Goal: Task Accomplishment & Management: Manage account settings

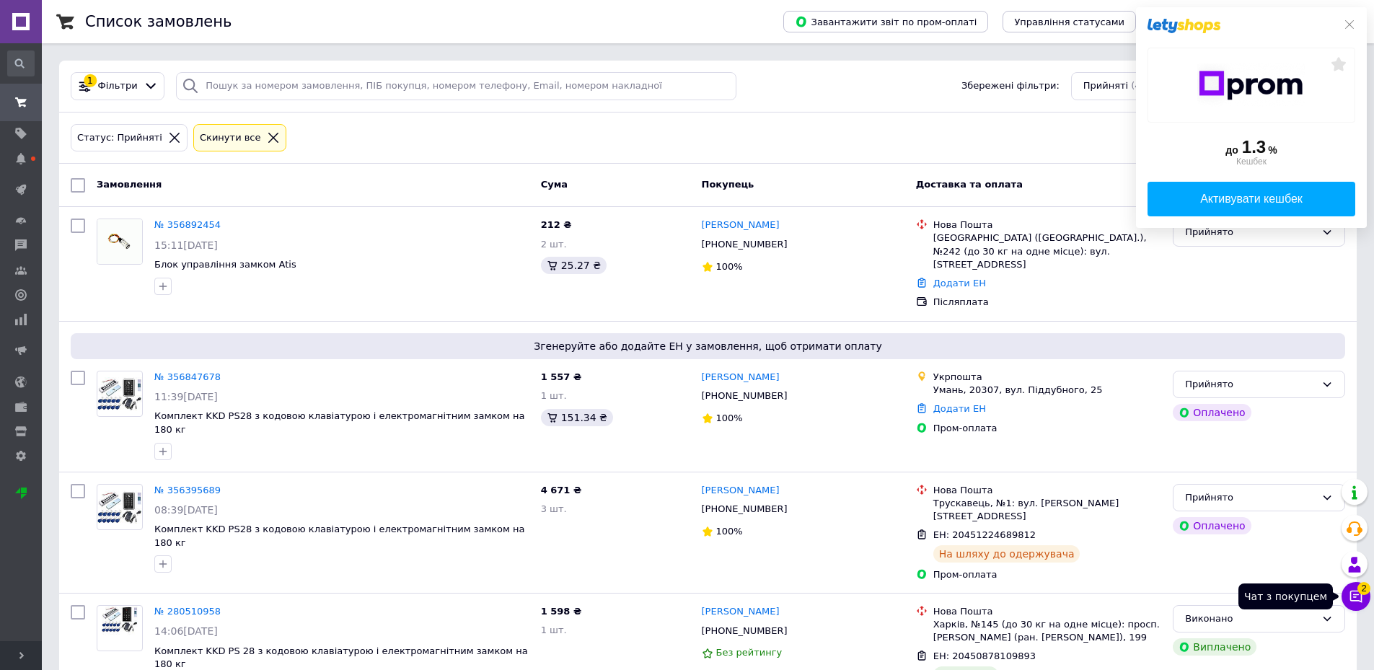
click at [1355, 596] on icon at bounding box center [1356, 596] width 14 height 14
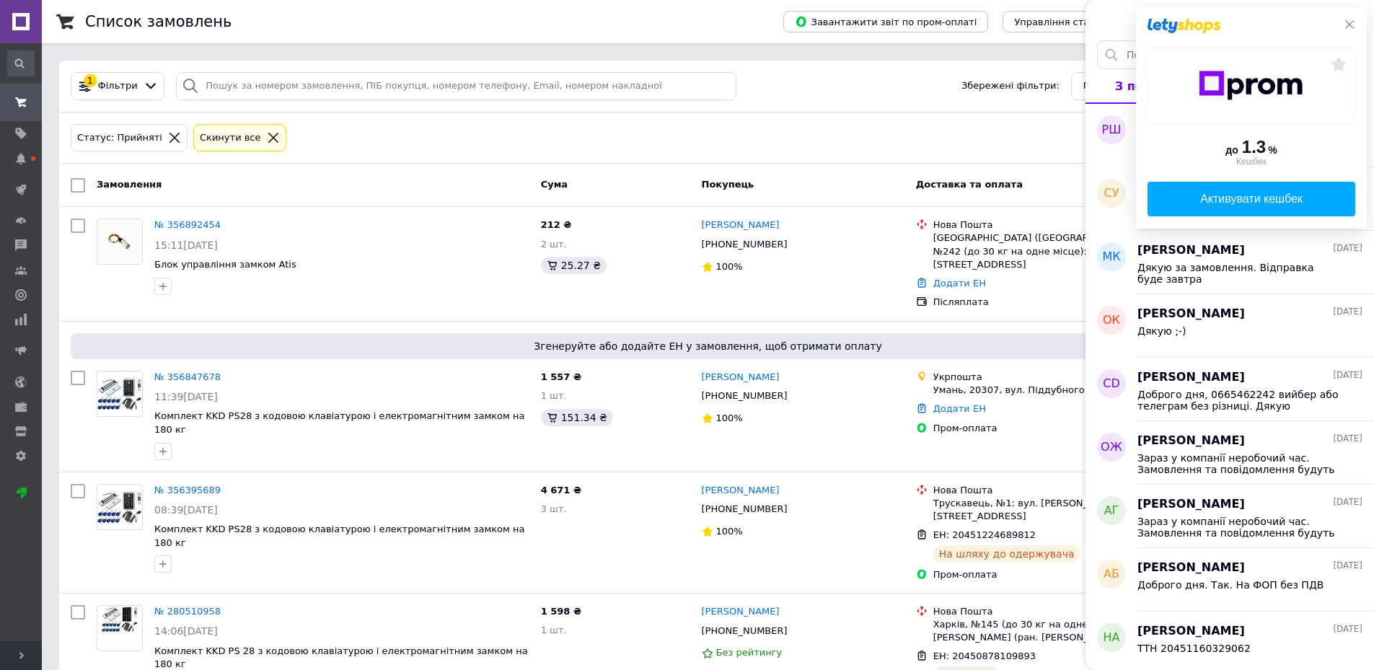
click at [1352, 25] on icon at bounding box center [1350, 25] width 12 height 12
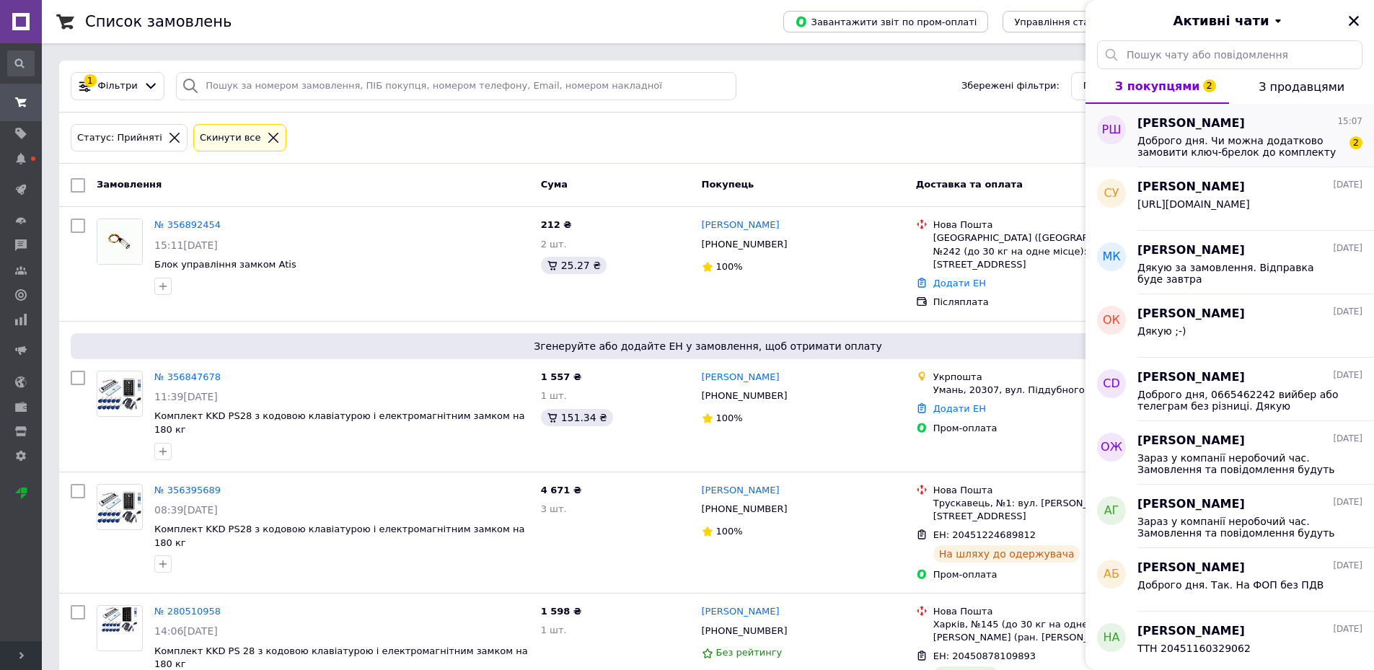
click at [1234, 151] on span "Доброго дня. Чи можна додатково замовити ключ-брелок до комплекту 30 - шт і як …" at bounding box center [1240, 146] width 205 height 23
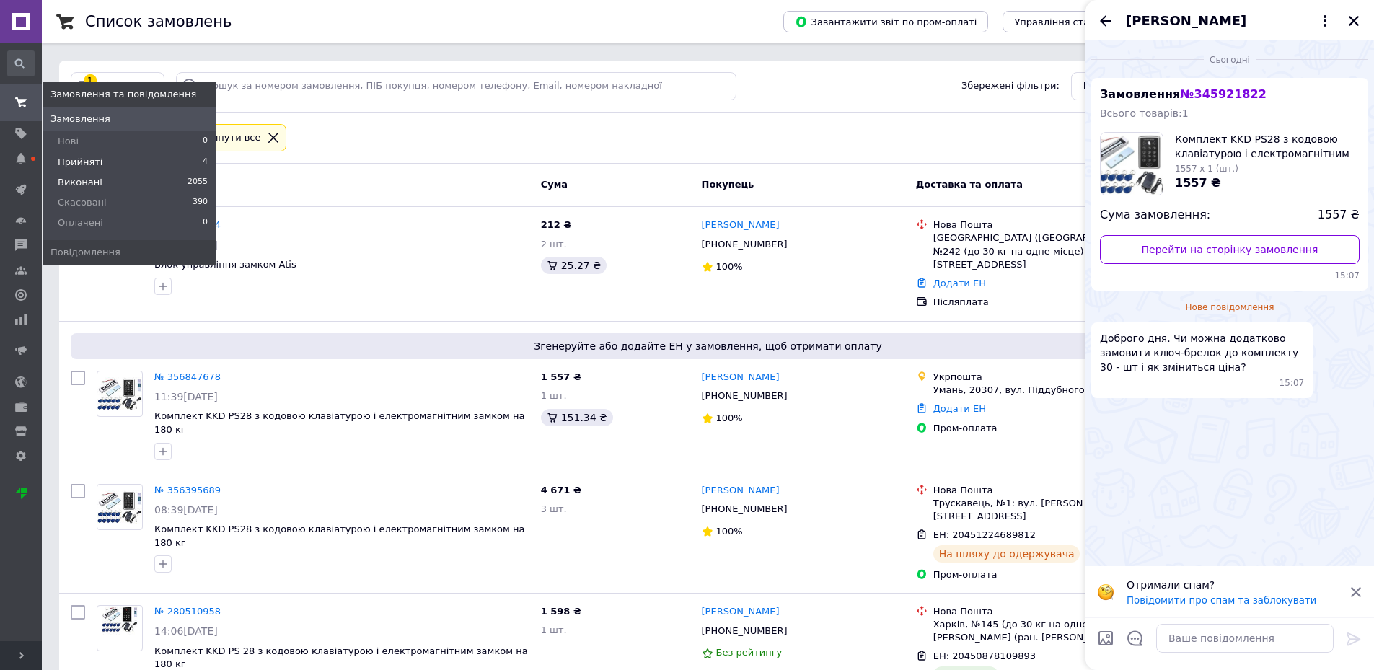
click at [87, 181] on span "Виконані" at bounding box center [80, 182] width 45 height 13
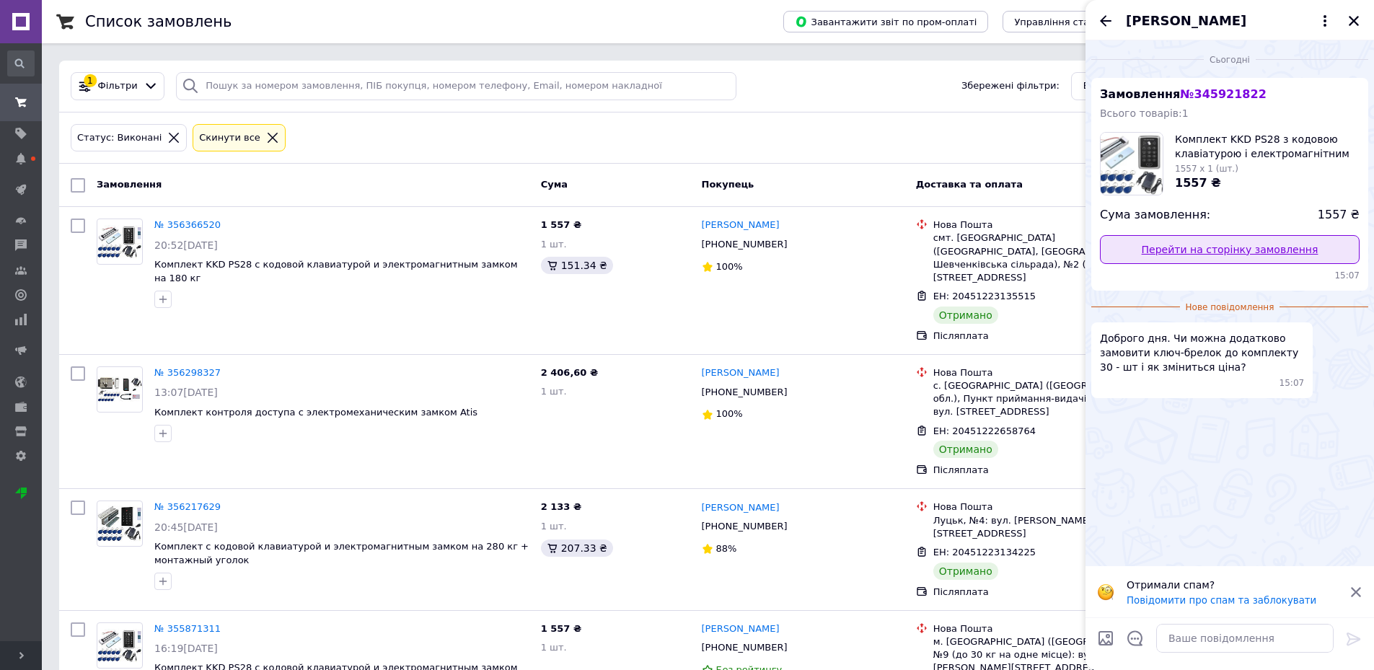
click at [1203, 254] on link "Перейти на сторінку замовлення" at bounding box center [1230, 249] width 260 height 29
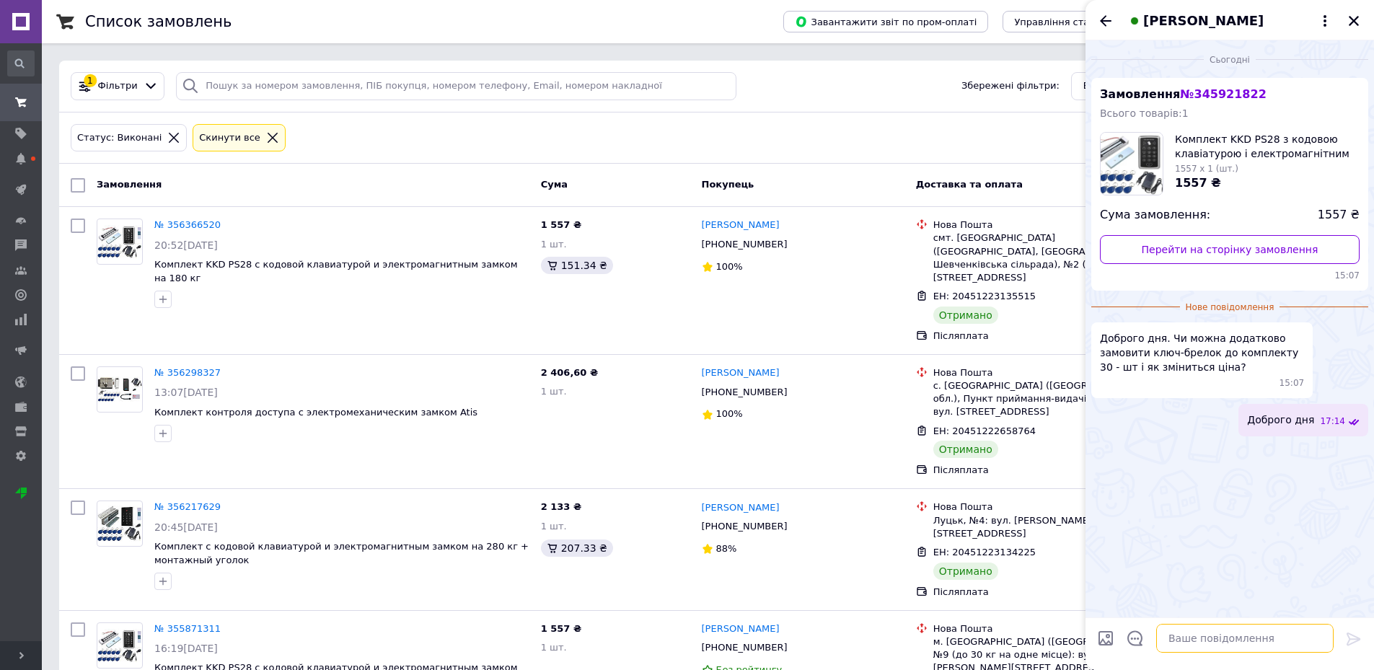
click at [1190, 646] on textarea at bounding box center [1245, 638] width 177 height 29
paste textarea "[URL][DOMAIN_NAME]"
type textarea "[URL][DOMAIN_NAME]"
click at [1353, 632] on icon at bounding box center [1354, 639] width 17 height 17
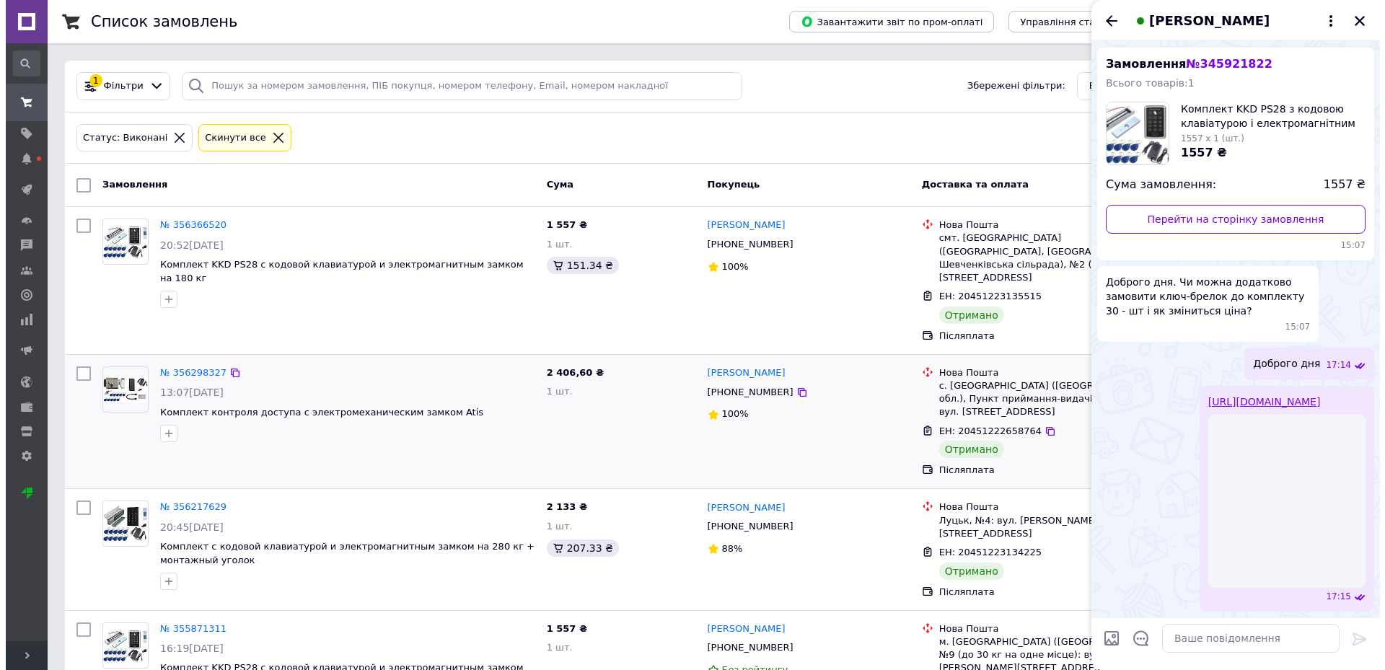
scroll to position [42, 0]
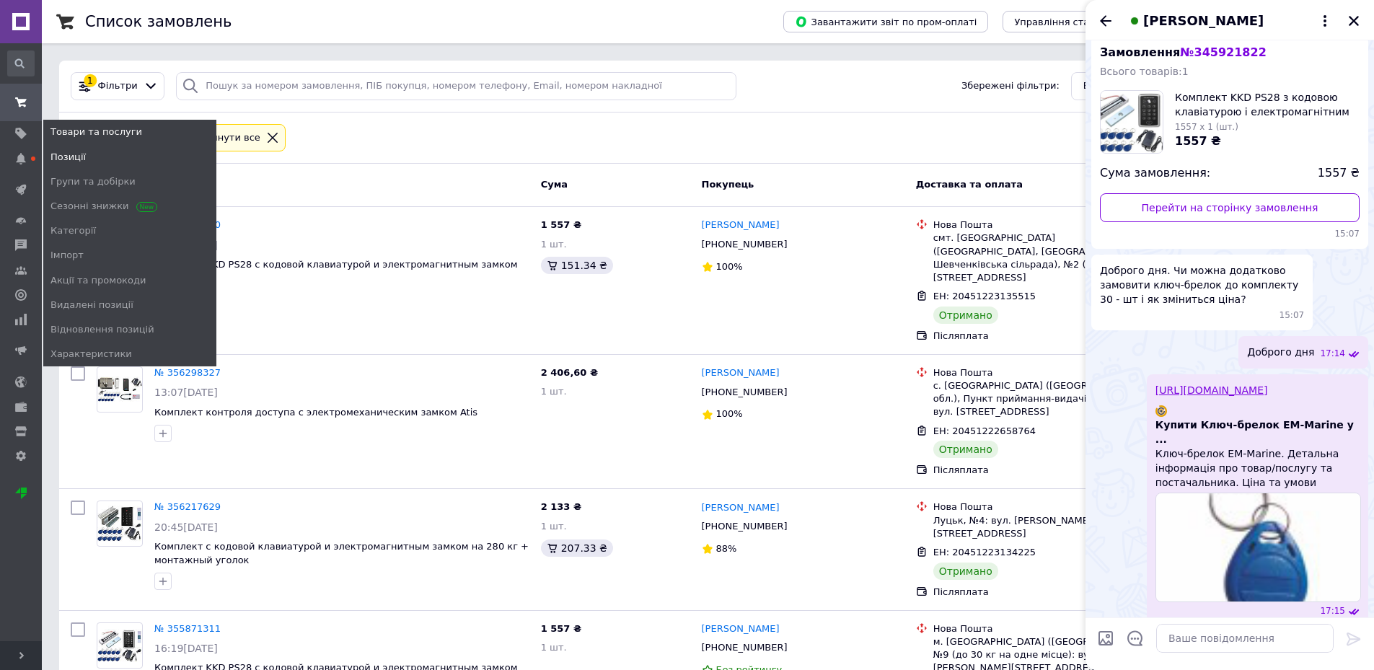
click at [78, 152] on span "Позиції" at bounding box center [68, 157] width 35 height 13
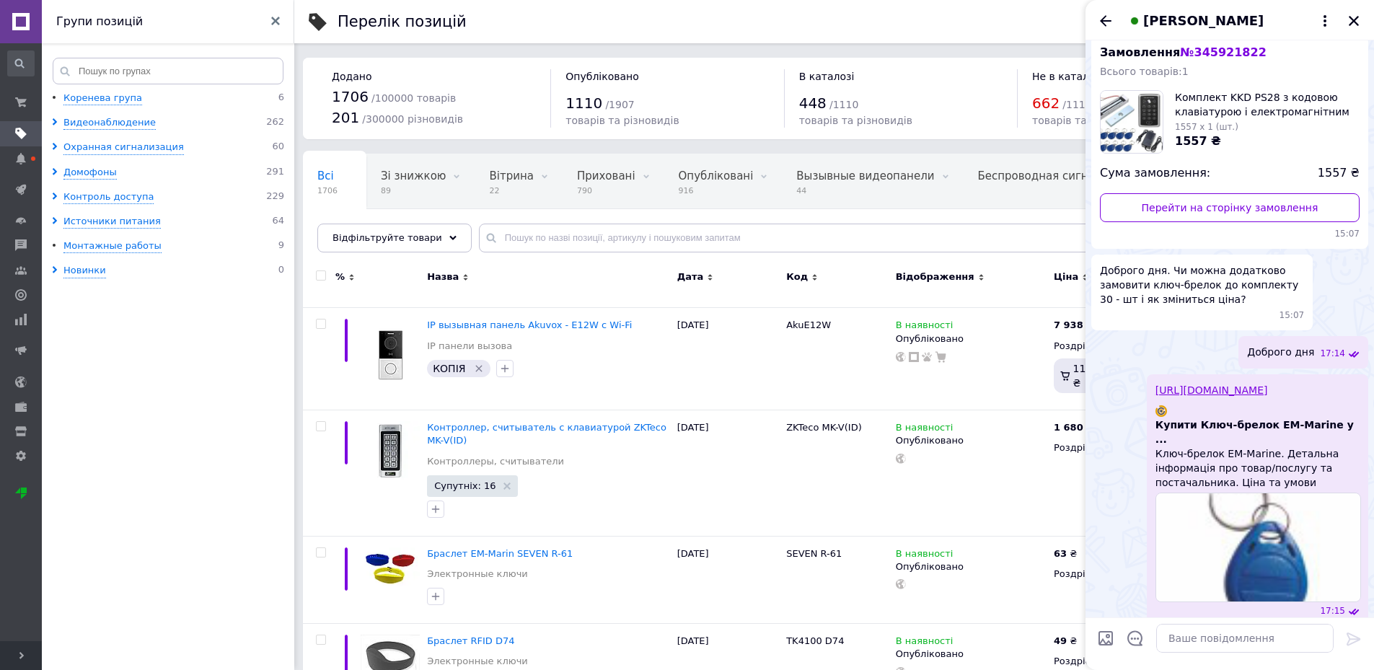
click at [110, 416] on ul "Коренева група 6 Видеонаблюдение 262 Охранная сигнализация 60 Домофоны 291 Конт…" at bounding box center [170, 383] width 257 height 583
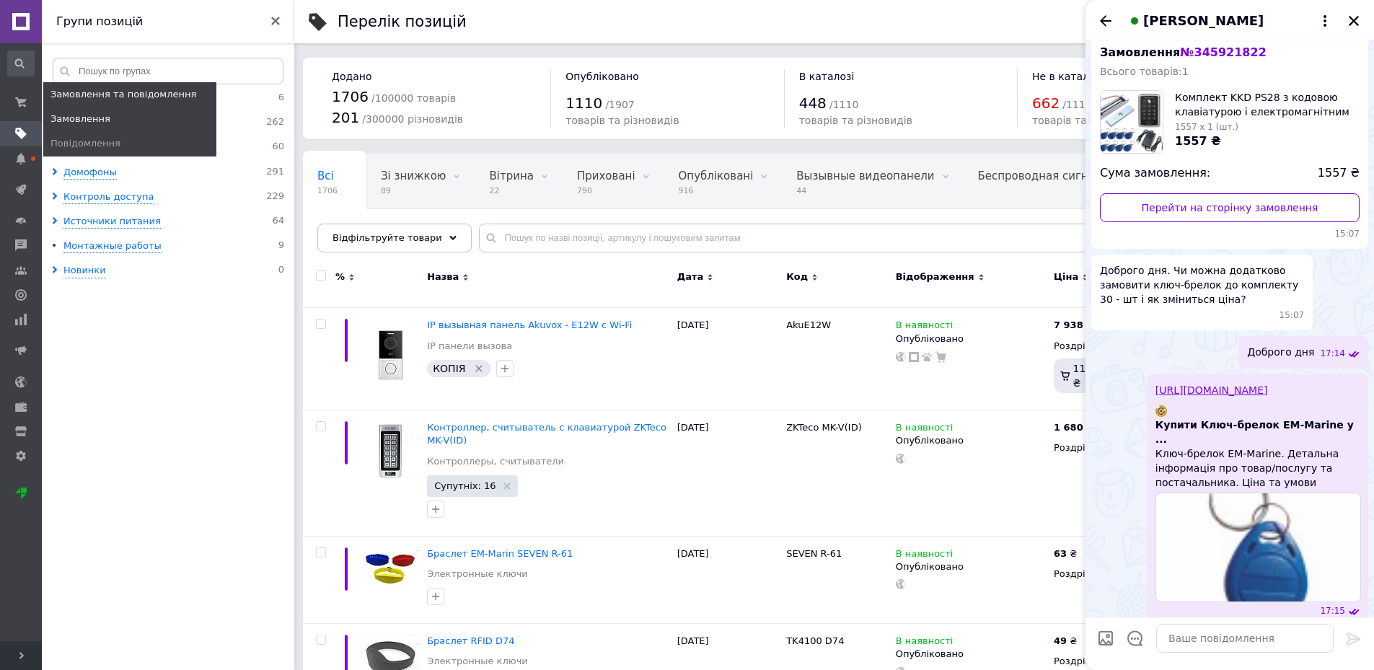
click at [89, 122] on span "Замовлення" at bounding box center [81, 119] width 60 height 13
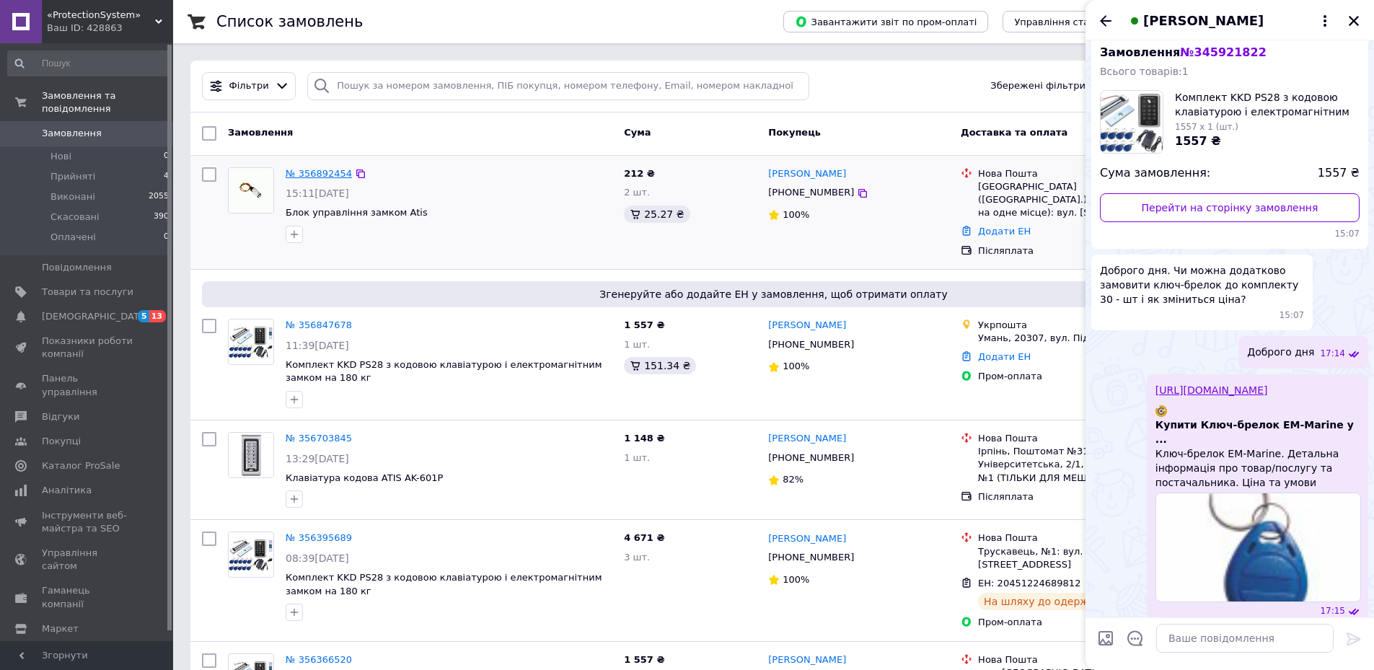
click at [301, 172] on link "№ 356892454" at bounding box center [319, 173] width 66 height 11
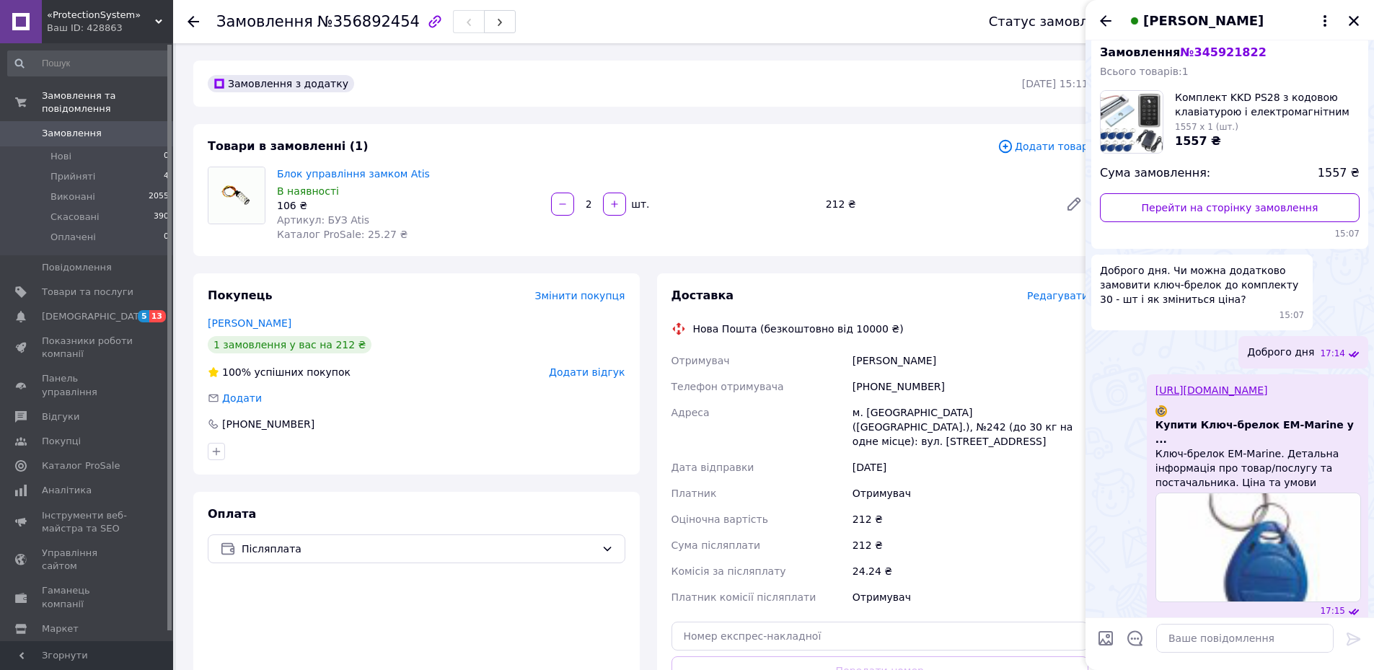
click at [1053, 299] on span "Редагувати" at bounding box center [1057, 296] width 61 height 12
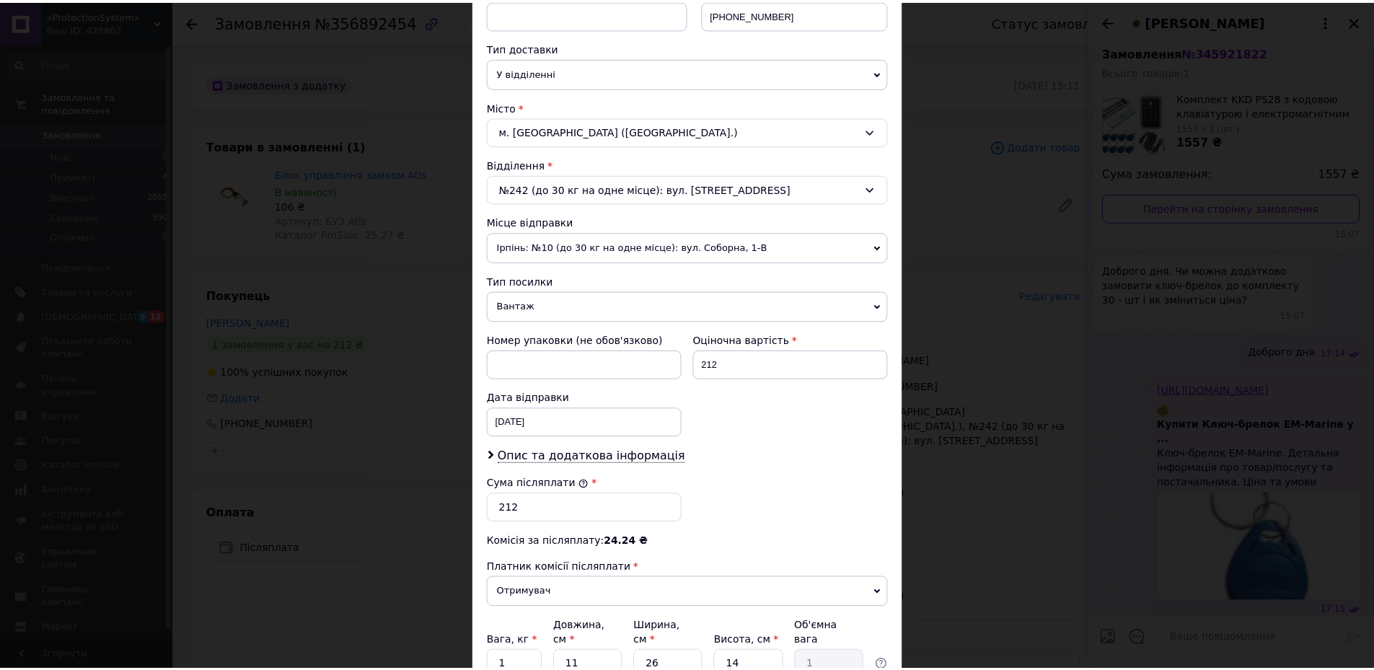
scroll to position [431, 0]
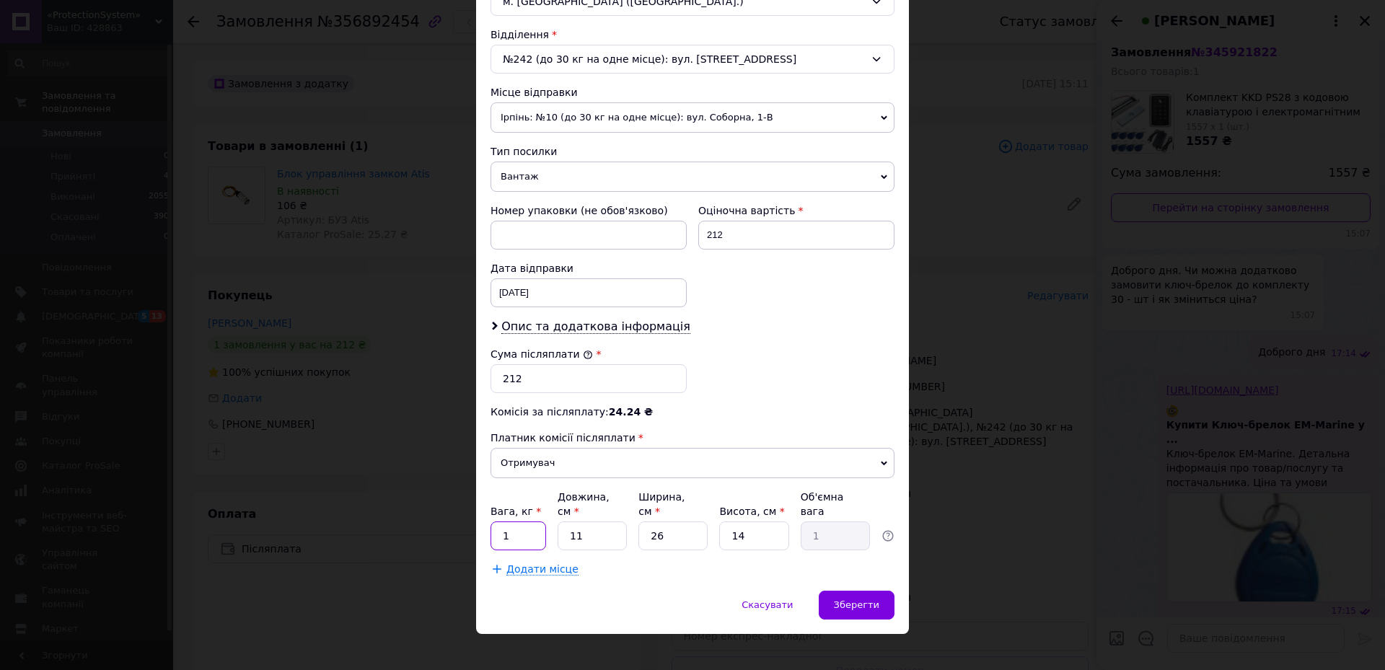
click at [541, 522] on input "1" at bounding box center [519, 536] width 56 height 29
type input "0.2"
drag, startPoint x: 697, startPoint y: 517, endPoint x: 622, endPoint y: 514, distance: 75.1
click at [622, 514] on div "Вага, кг * 0.2 Довжина, см * 11 Ширина, см * 26 Висота, см * 14 Об'ємна вага 1" at bounding box center [693, 520] width 404 height 61
type input "6"
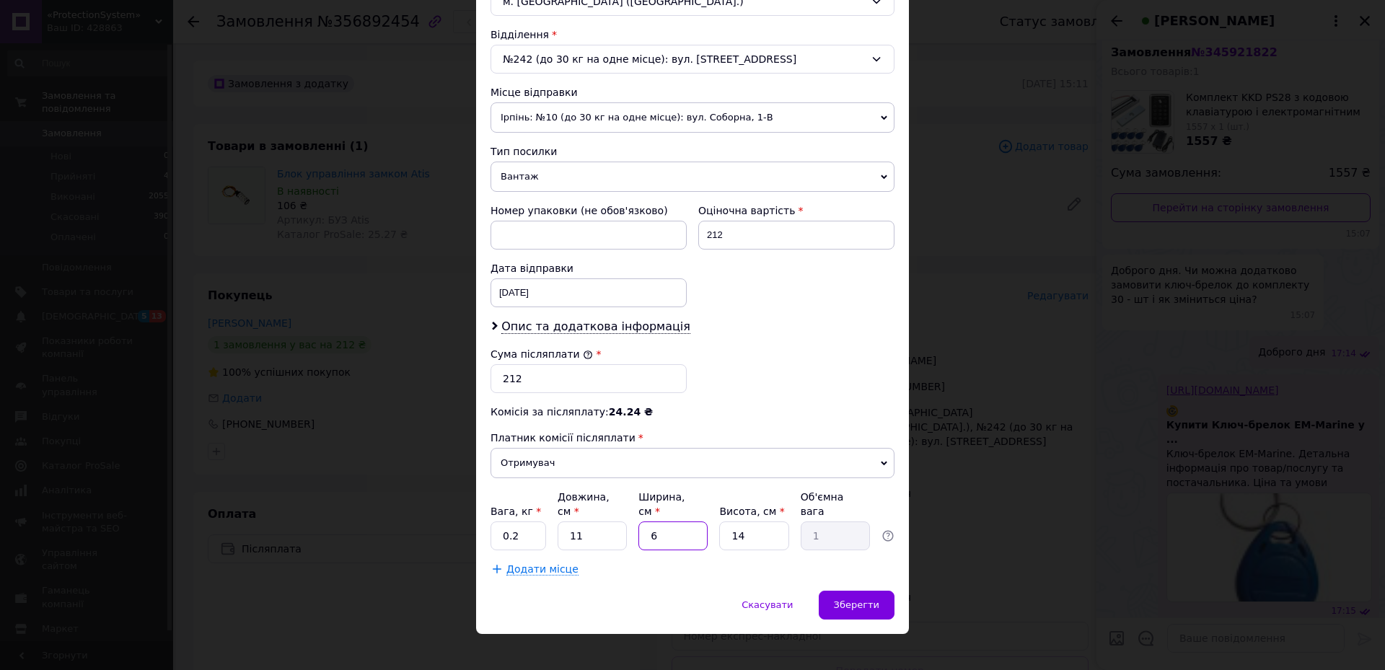
type input "0.23"
type input "6"
drag, startPoint x: 755, startPoint y: 519, endPoint x: 670, endPoint y: 506, distance: 86.1
click at [673, 504] on div "Вага, кг * 0.2 Довжина, см * 11 Ширина, см * 6 Висота, см * 14 Об'ємна вага 0.23" at bounding box center [693, 520] width 404 height 61
type input "6"
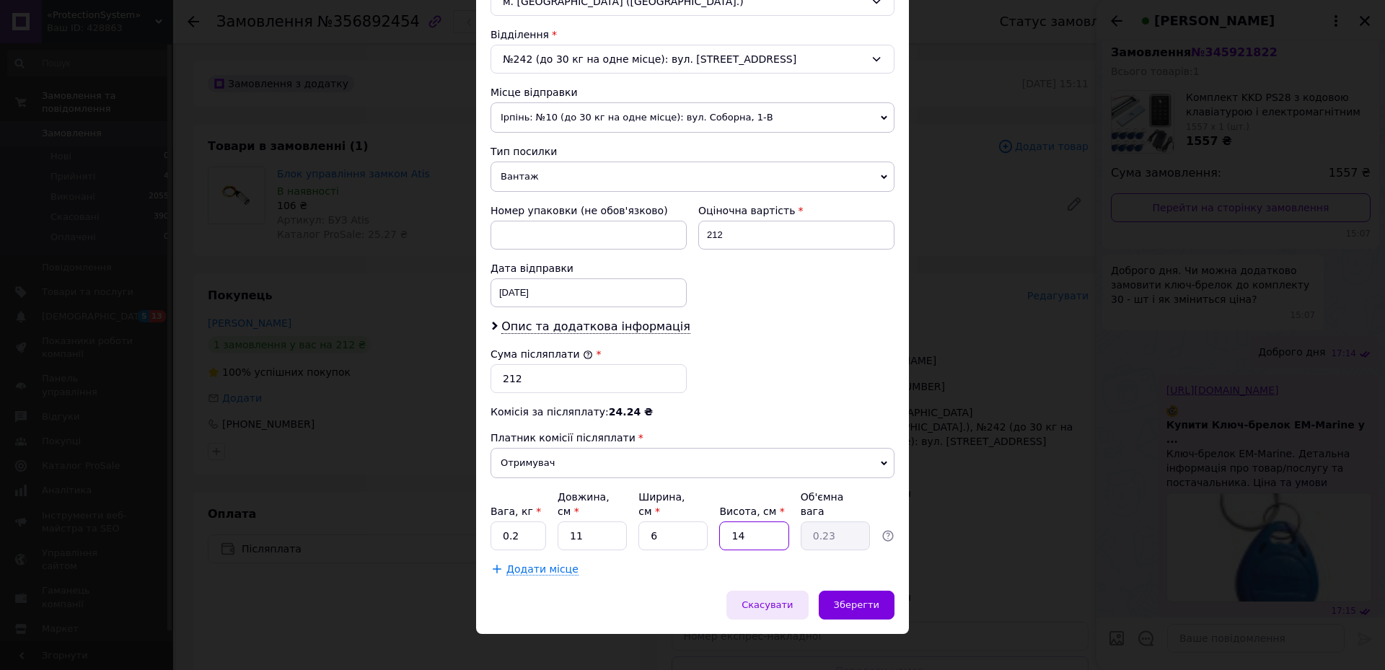
type input "0.1"
type input "6"
click at [864, 598] on div "Зберегти" at bounding box center [857, 605] width 76 height 29
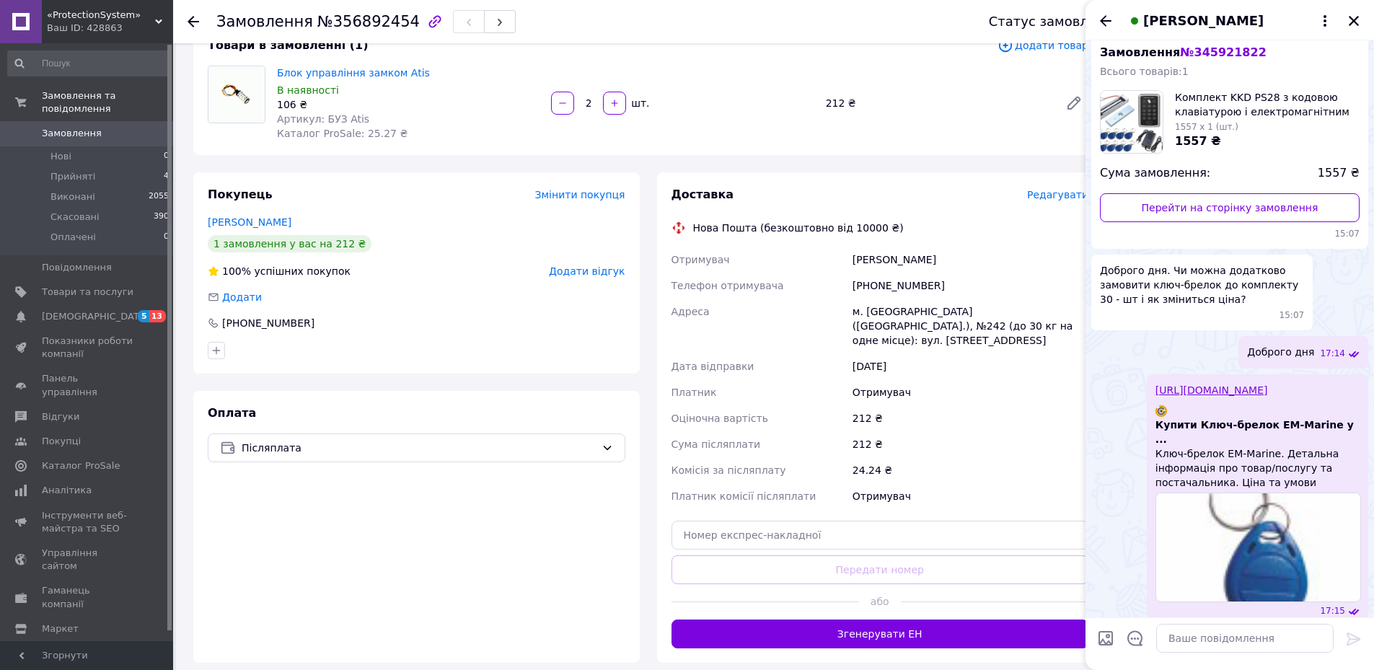
scroll to position [216, 0]
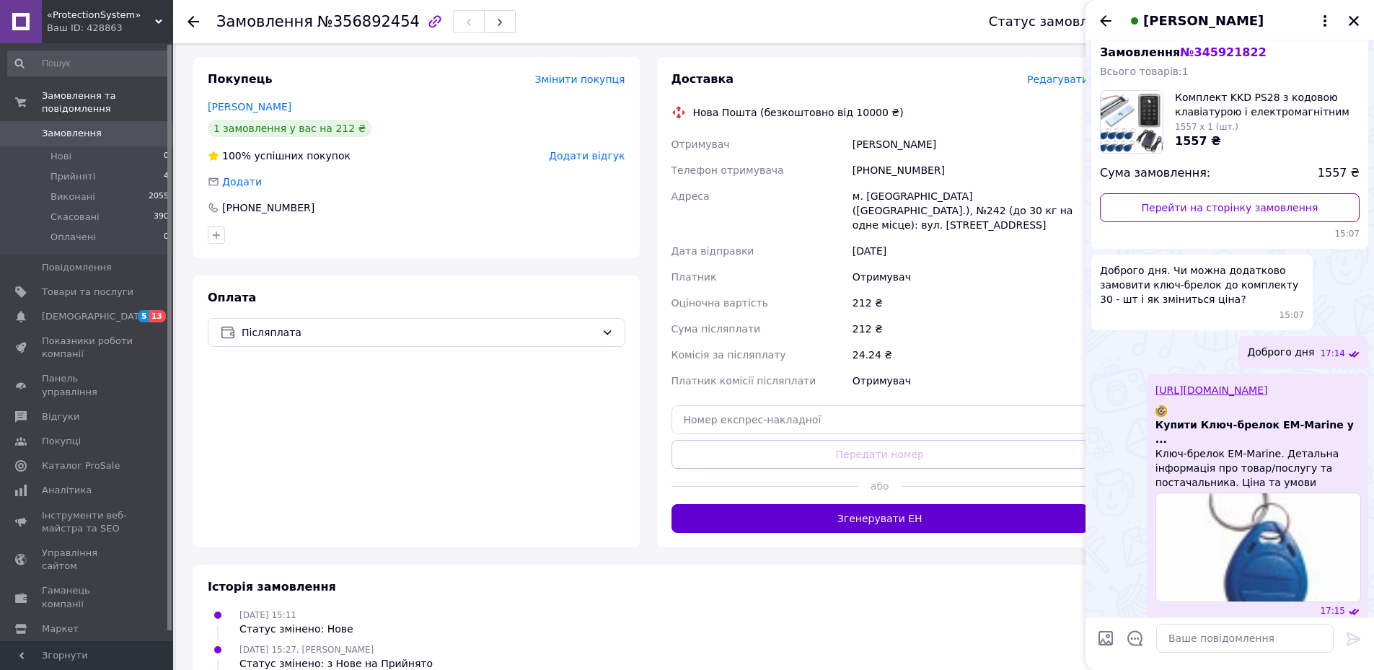
click at [863, 505] on button "Згенерувати ЕН" at bounding box center [881, 518] width 418 height 29
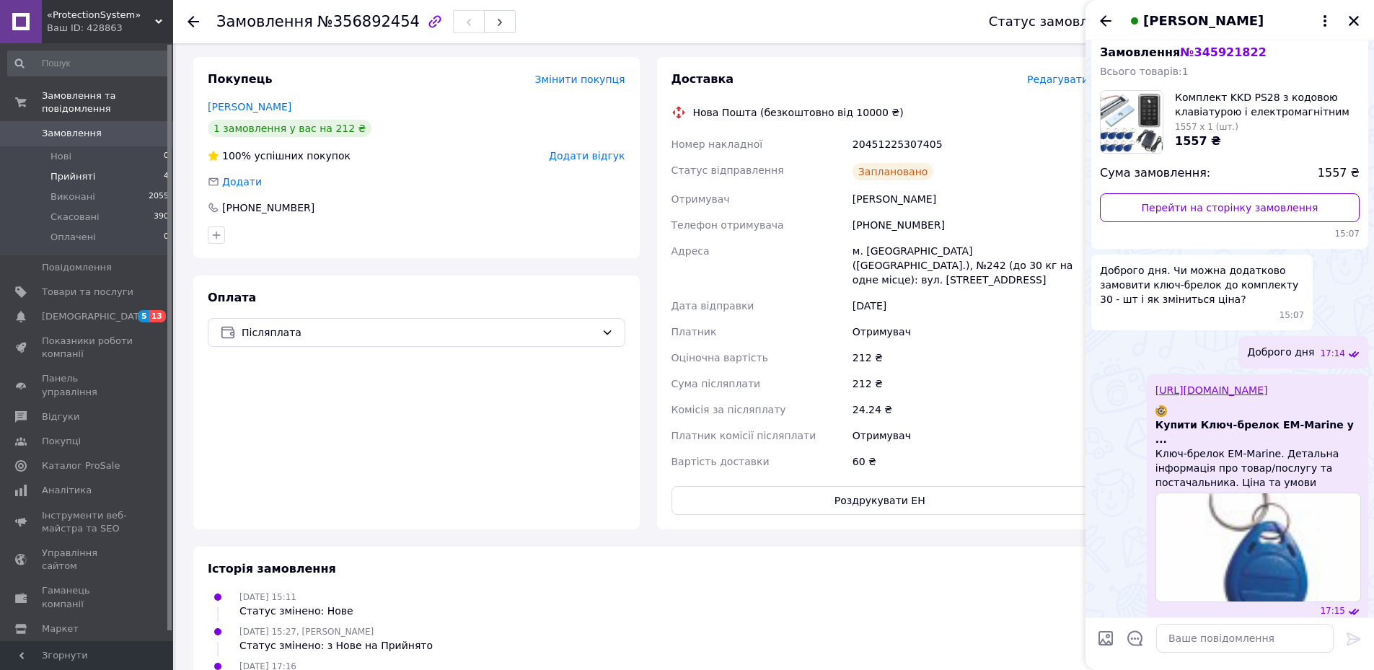
click at [89, 170] on span "Прийняті" at bounding box center [73, 176] width 45 height 13
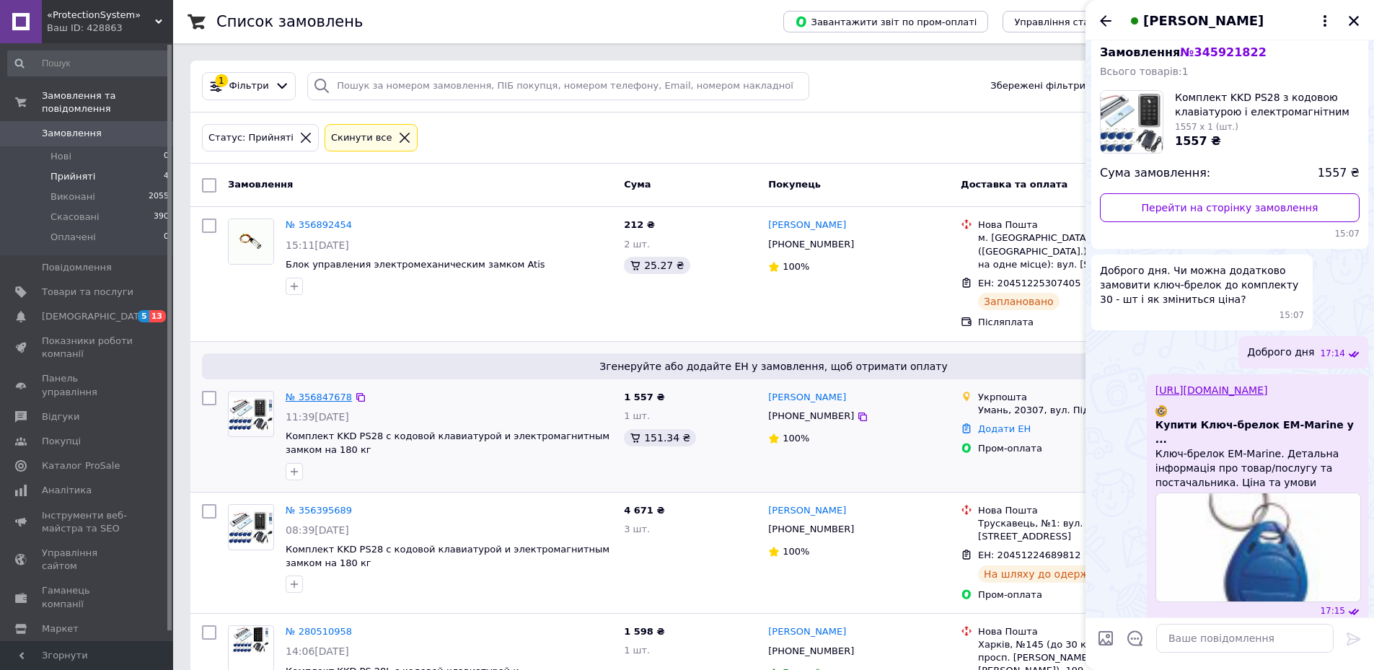
click at [333, 392] on link "№ 356847678" at bounding box center [319, 397] width 66 height 11
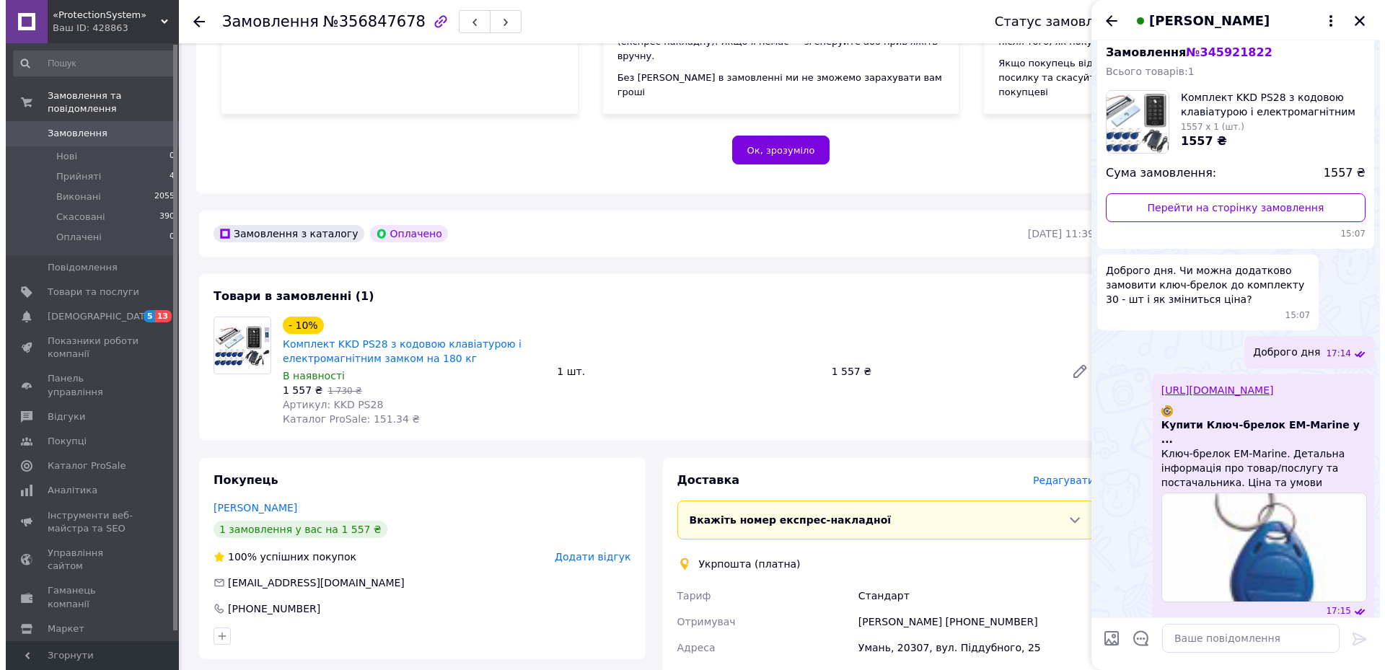
scroll to position [289, 0]
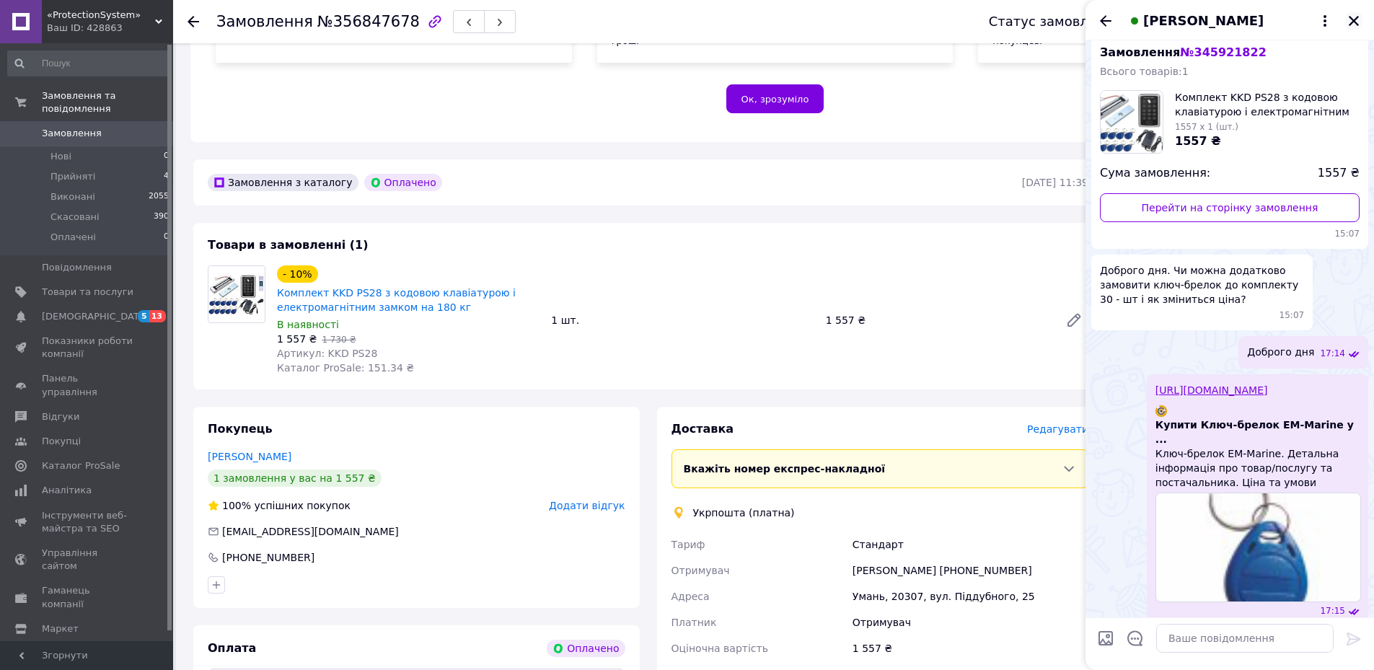
click at [1360, 20] on icon "Закрити" at bounding box center [1354, 20] width 13 height 13
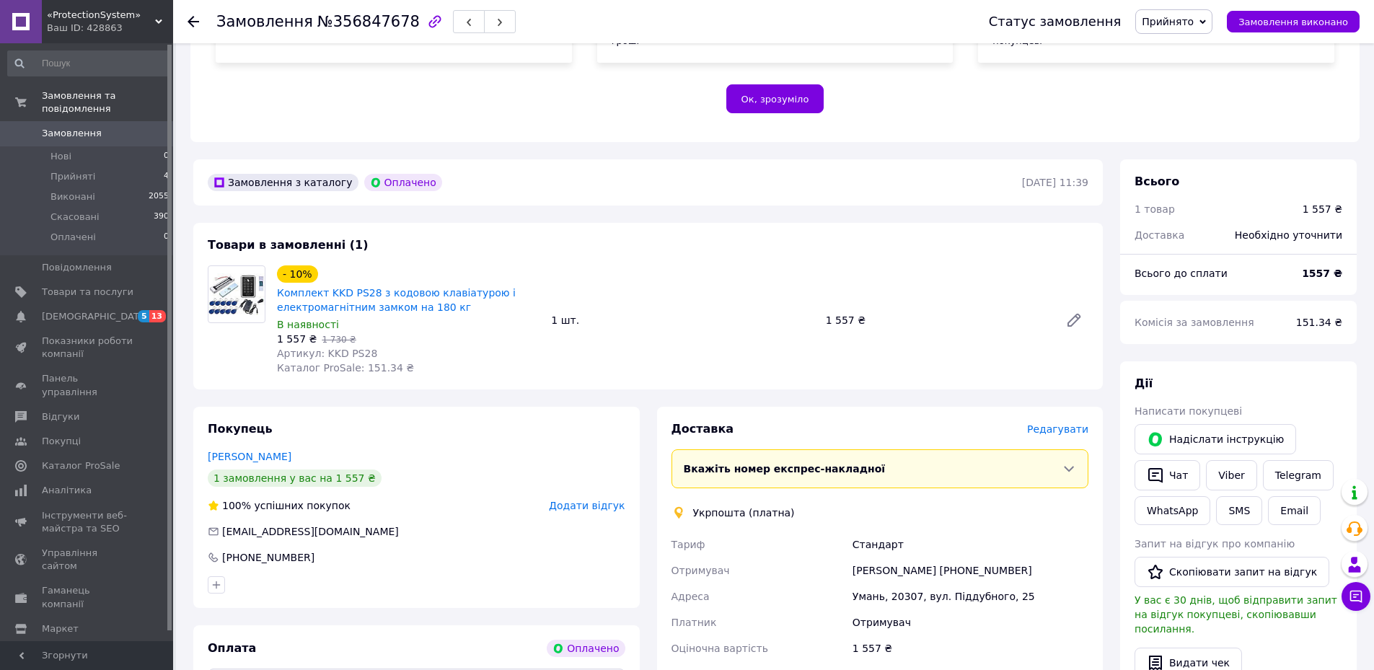
click at [1045, 424] on span "Редагувати" at bounding box center [1057, 430] width 61 height 12
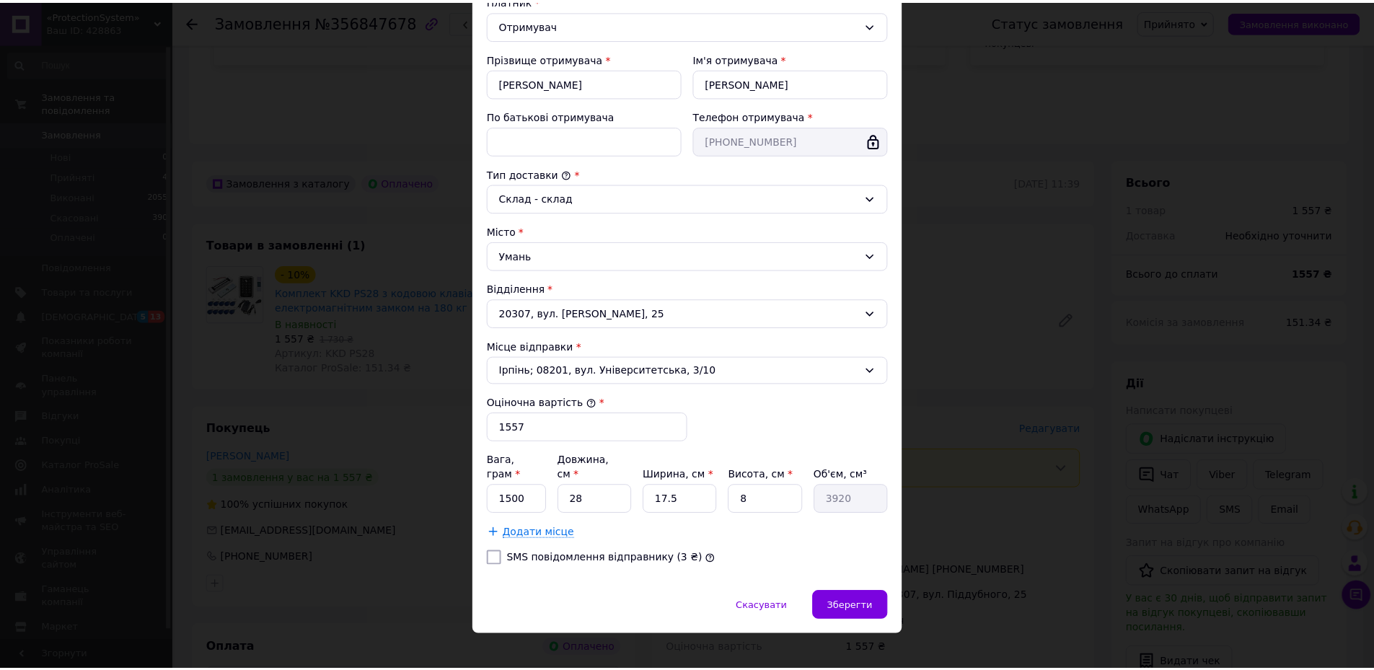
scroll to position [232, 0]
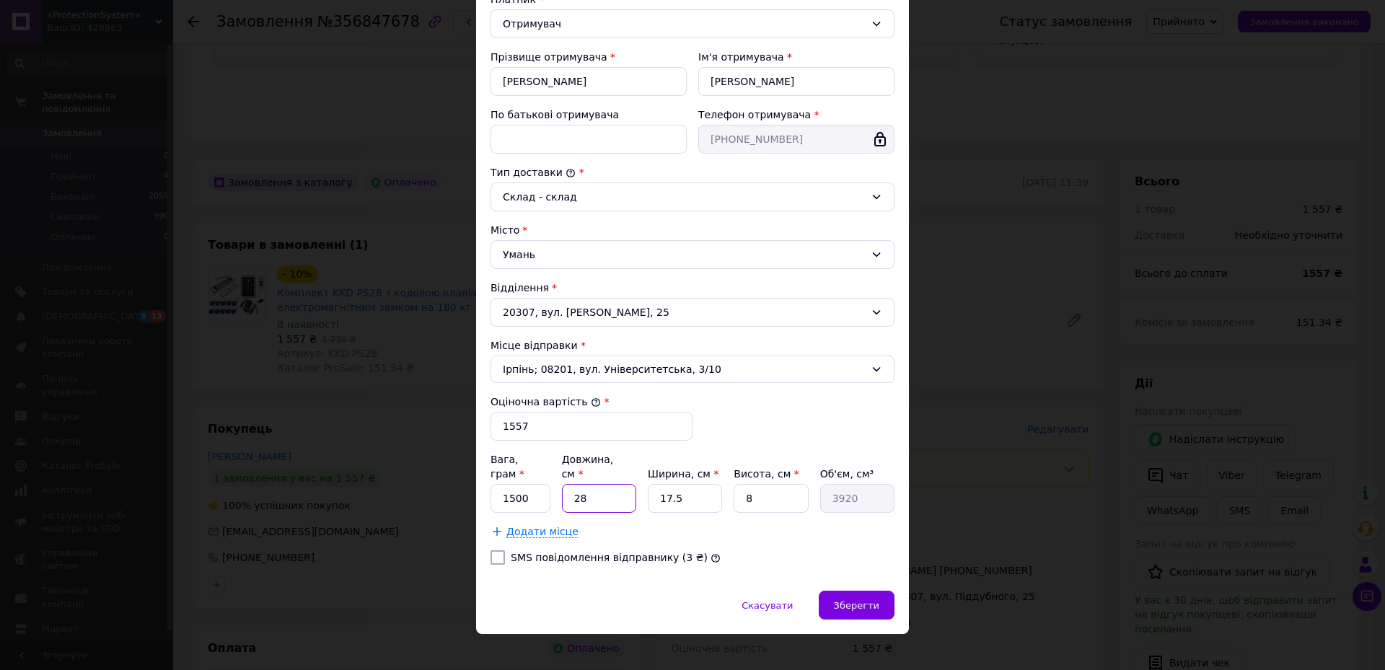
click at [598, 489] on input "28" at bounding box center [599, 498] width 74 height 29
type input "2"
type input "280"
type input "24"
type input "3360"
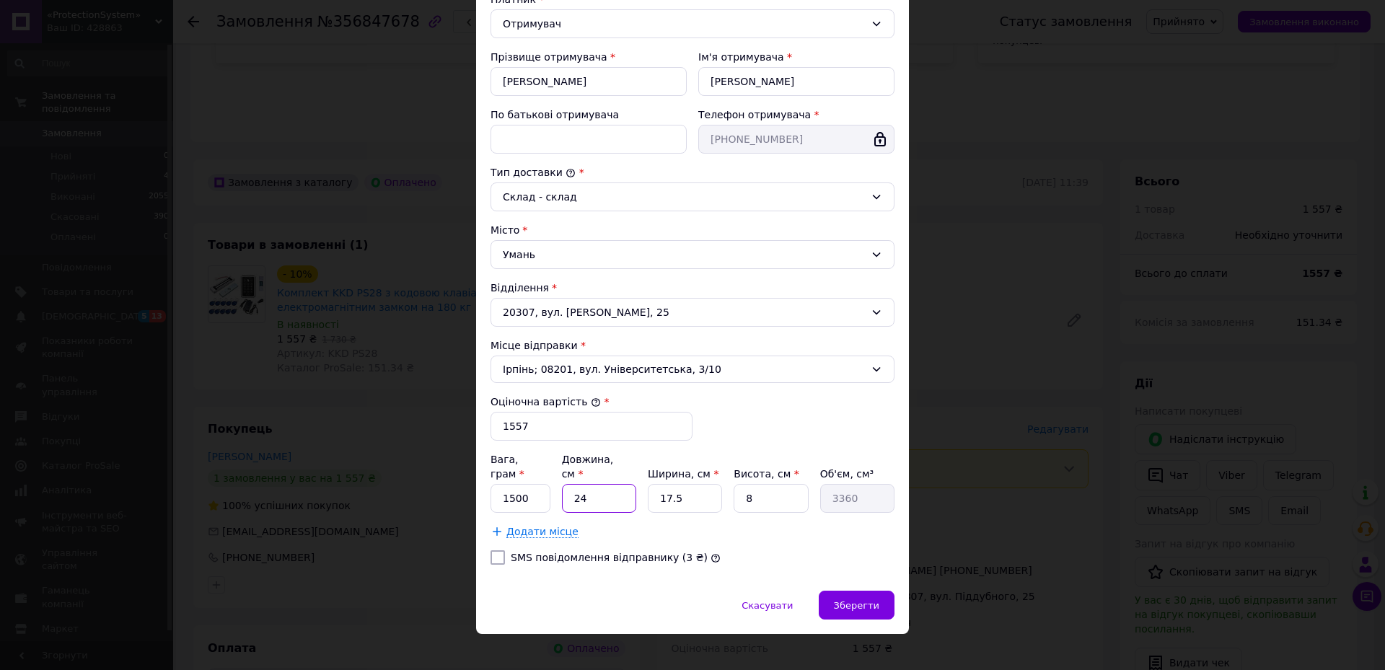
type input "24"
drag, startPoint x: 685, startPoint y: 487, endPoint x: 636, endPoint y: 483, distance: 49.3
click at [636, 483] on div "Вага, грам * 1500 Довжина, см * 24 Ширина, см * 17.5 Висота, см * 8 Об'єм, см³ …" at bounding box center [693, 482] width 404 height 61
type input "1"
type input "192"
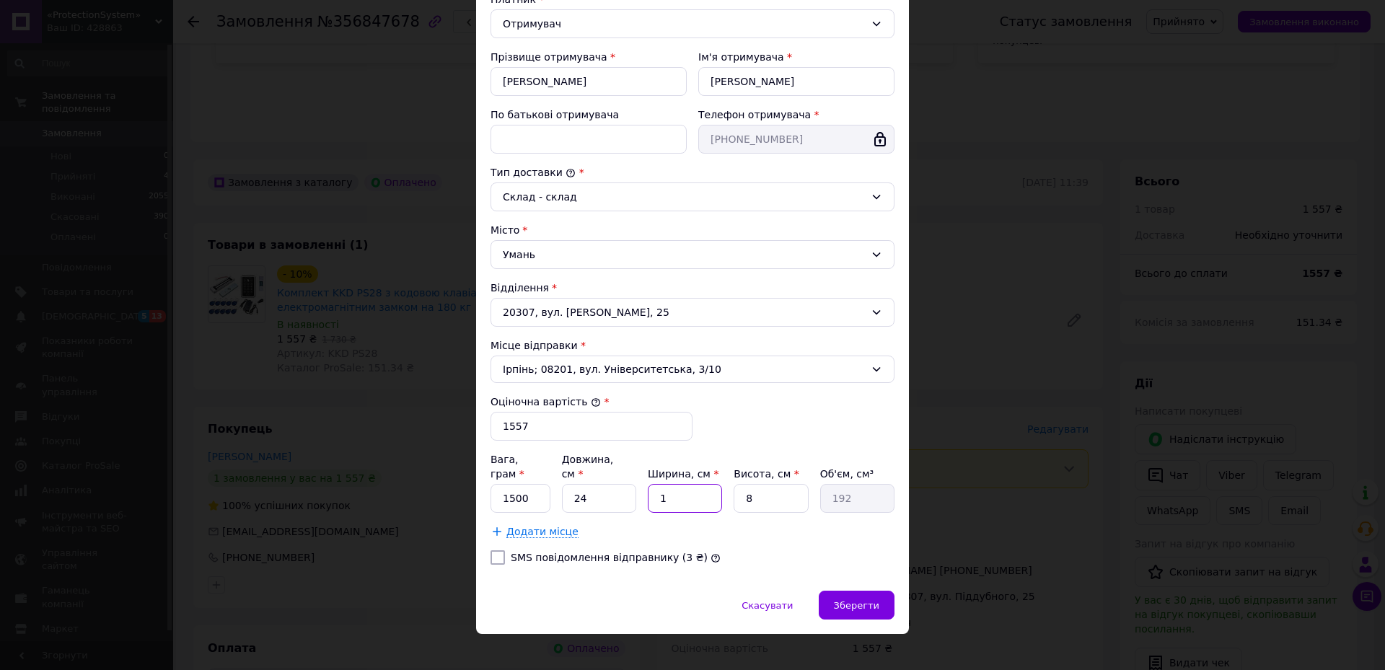
type input "16"
type input "3072"
type input "16"
click at [771, 484] on input "8" at bounding box center [771, 498] width 74 height 29
type input "9"
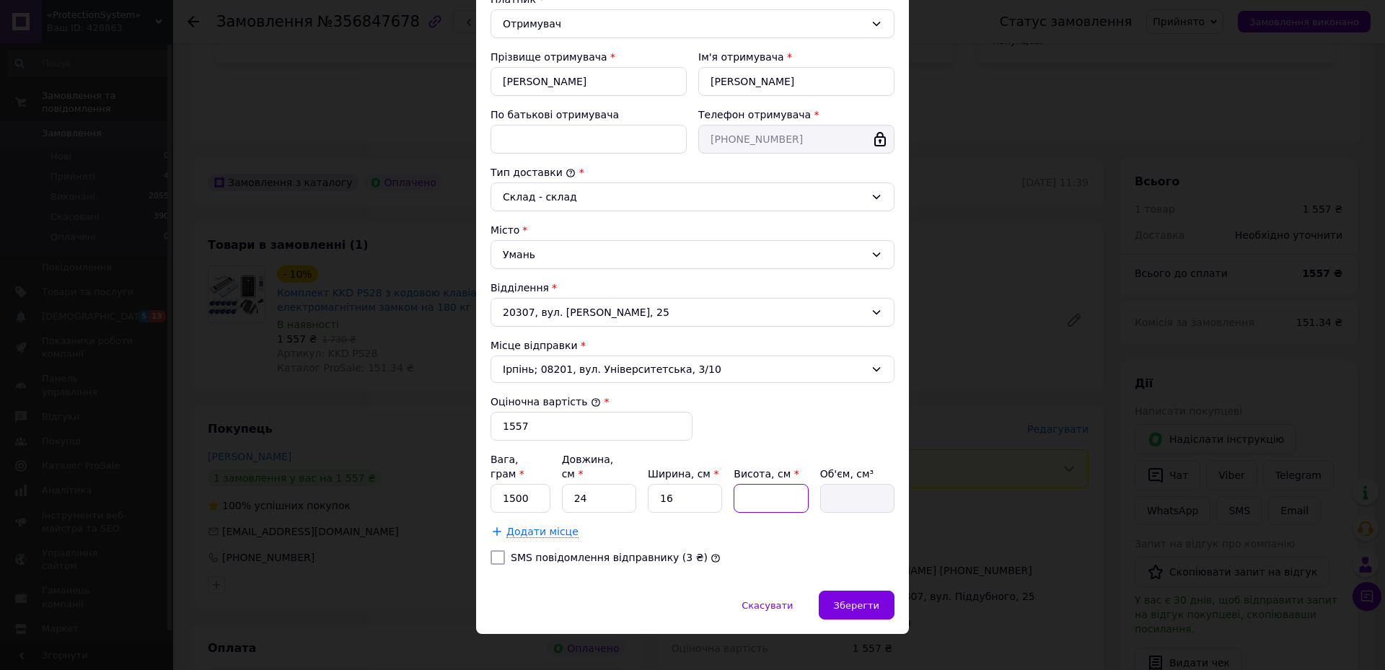
type input "3456"
type input "9"
click at [817, 424] on div "Тариф * Стандарт Платник * Отримувач Прізвище отримувача * ПОПОВА Ім'я отримува…" at bounding box center [693, 255] width 404 height 642
click at [855, 600] on span "Зберегти" at bounding box center [856, 605] width 45 height 11
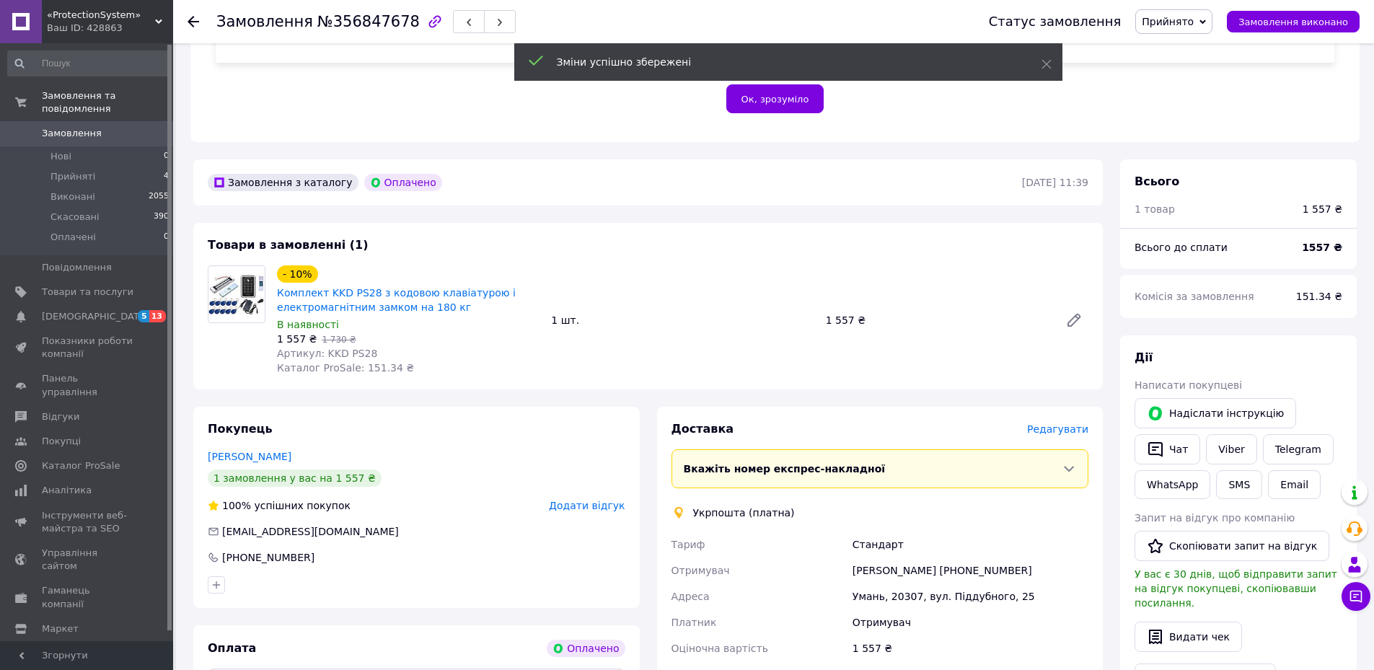
scroll to position [577, 0]
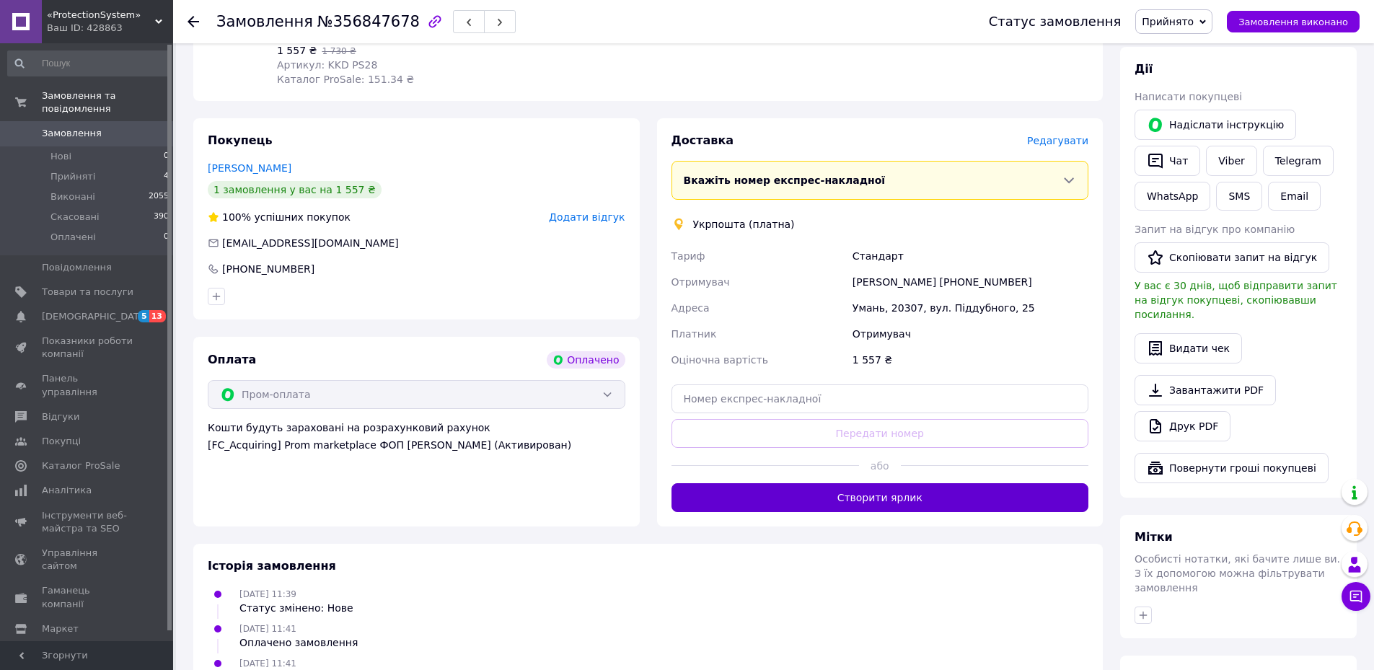
click at [869, 486] on button "Створити ярлик" at bounding box center [881, 497] width 418 height 29
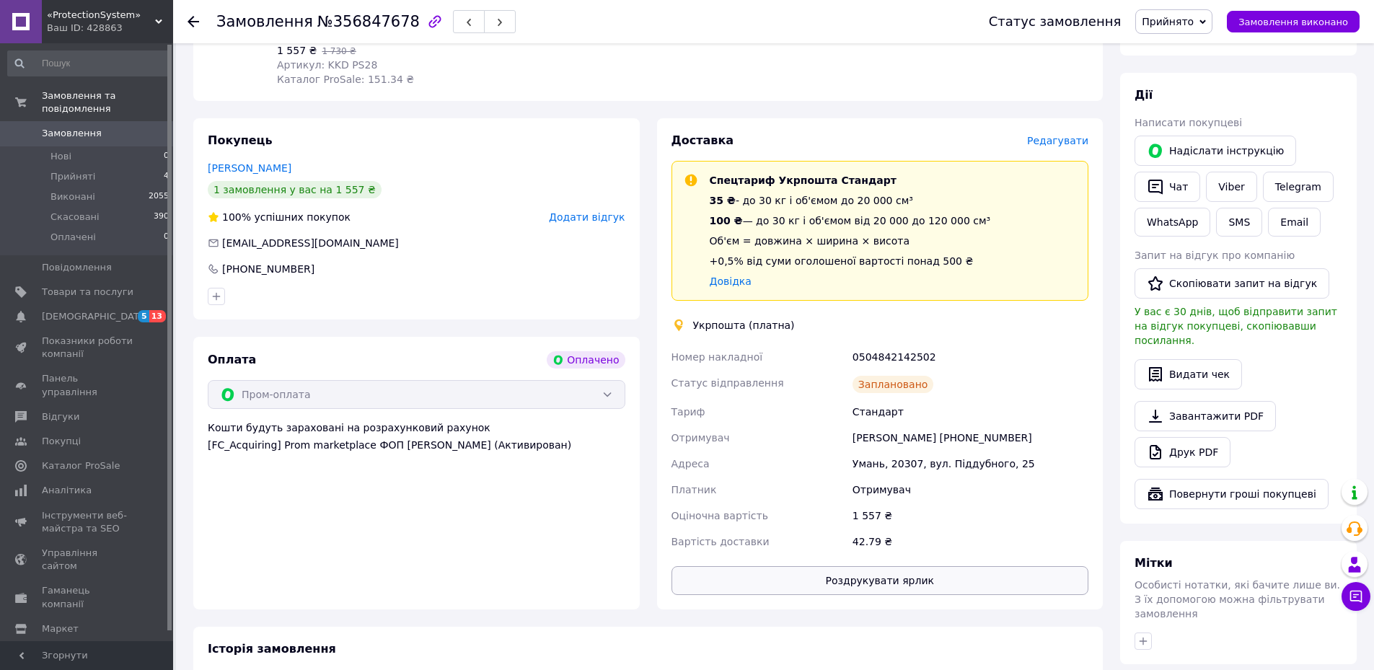
click at [883, 575] on button "Роздрукувати ярлик" at bounding box center [881, 580] width 418 height 29
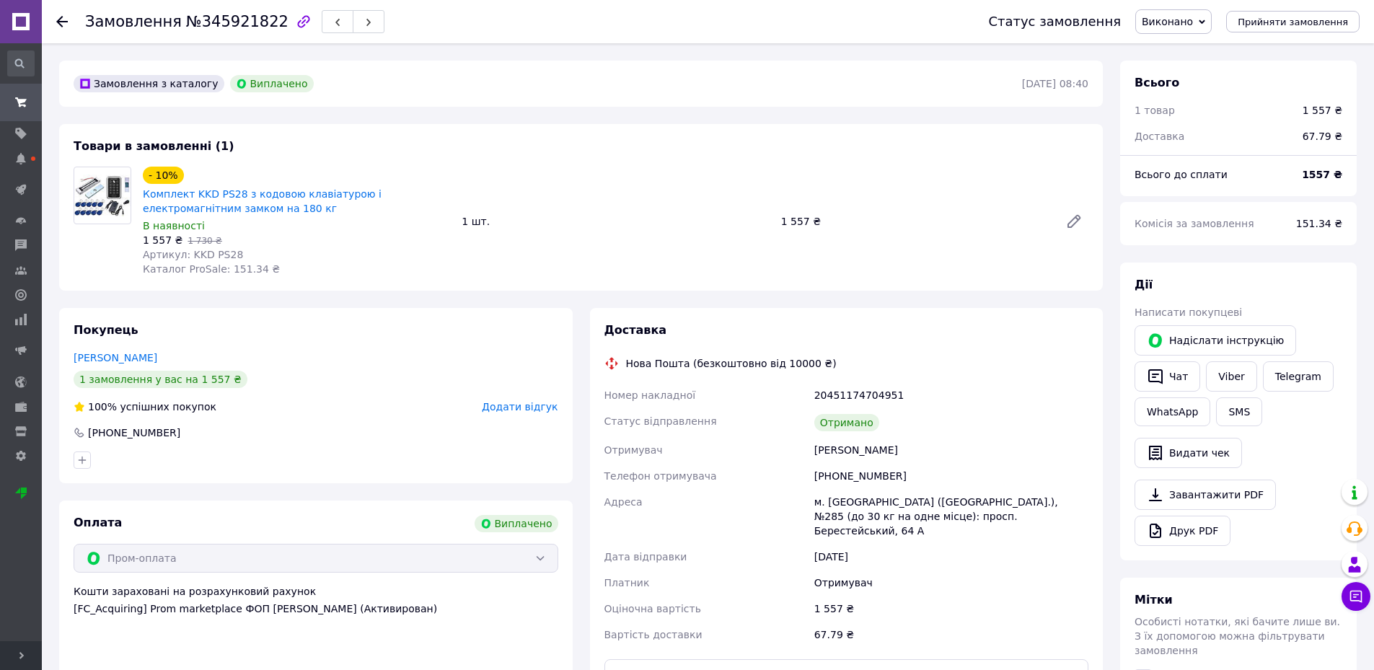
click at [62, 21] on use at bounding box center [62, 22] width 12 height 12
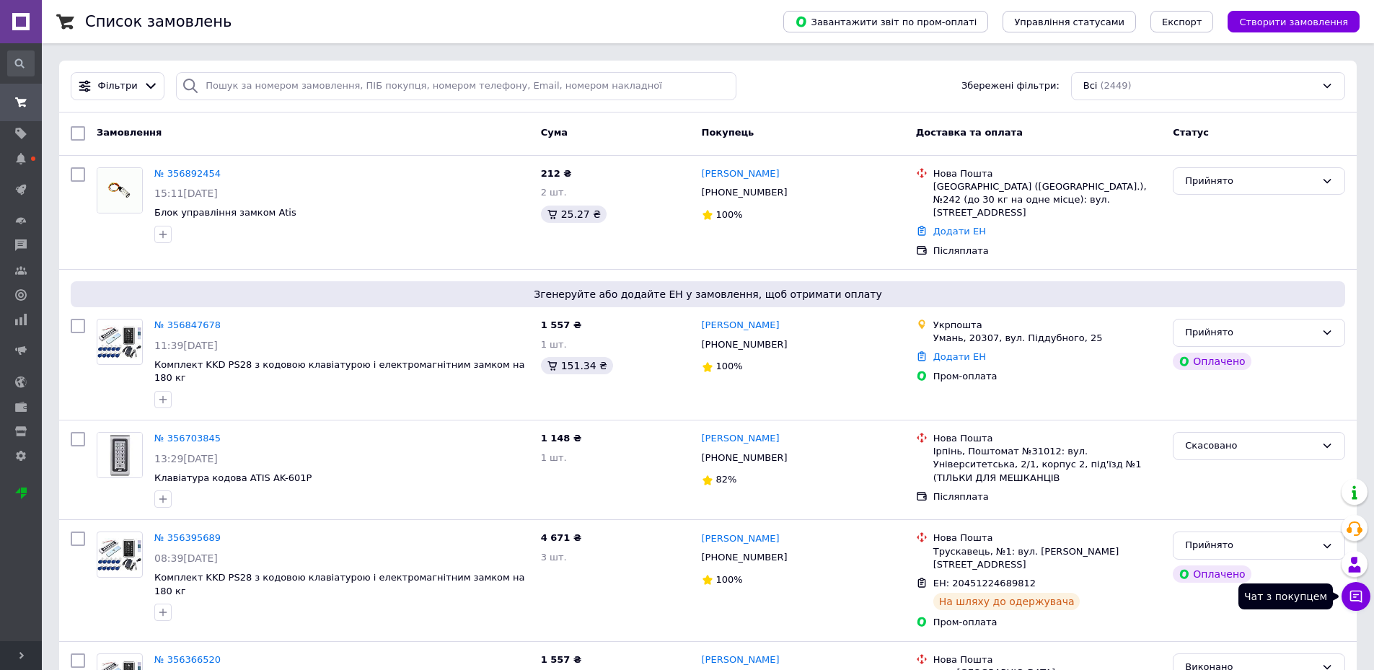
click at [1358, 594] on icon at bounding box center [1356, 596] width 14 height 14
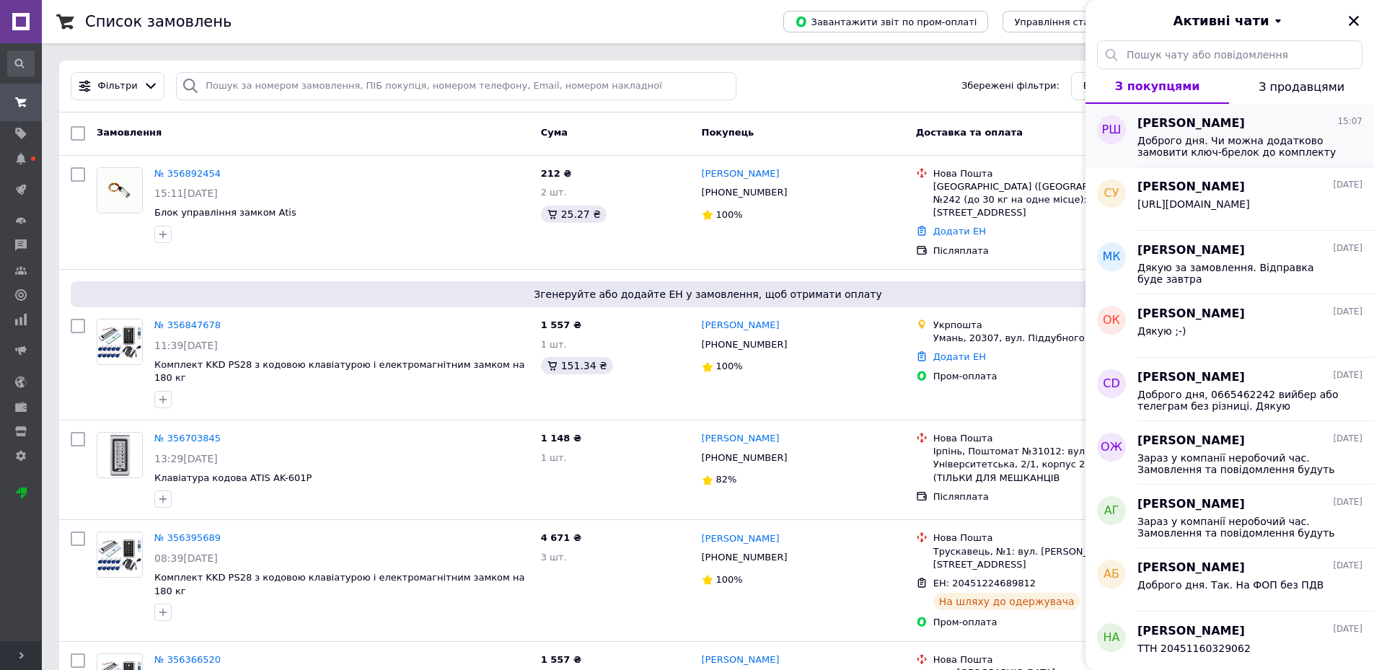
click at [1243, 138] on span "Доброго дня. Чи можна додатково замовити ключ-брелок до комплекту 30 - шт і як …" at bounding box center [1240, 146] width 205 height 23
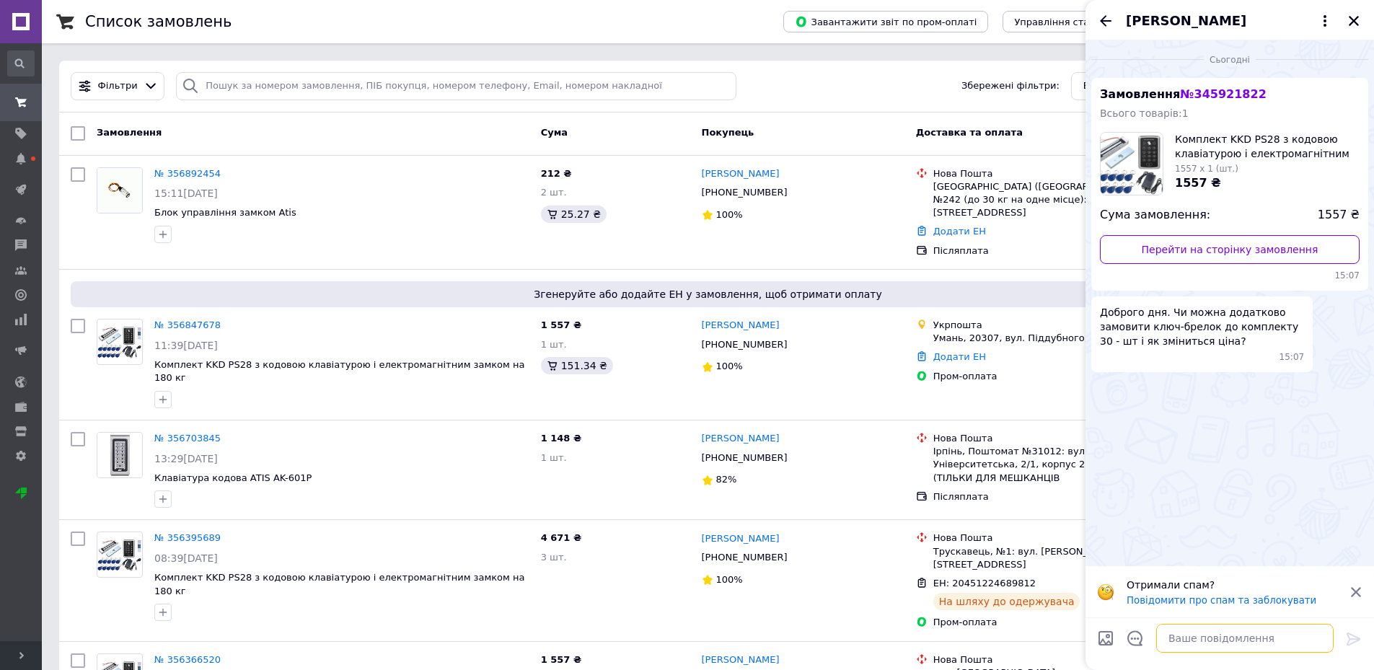
click at [1177, 645] on textarea at bounding box center [1245, 638] width 177 height 29
type textarea "Доброго дня"
